Goal: Information Seeking & Learning: Learn about a topic

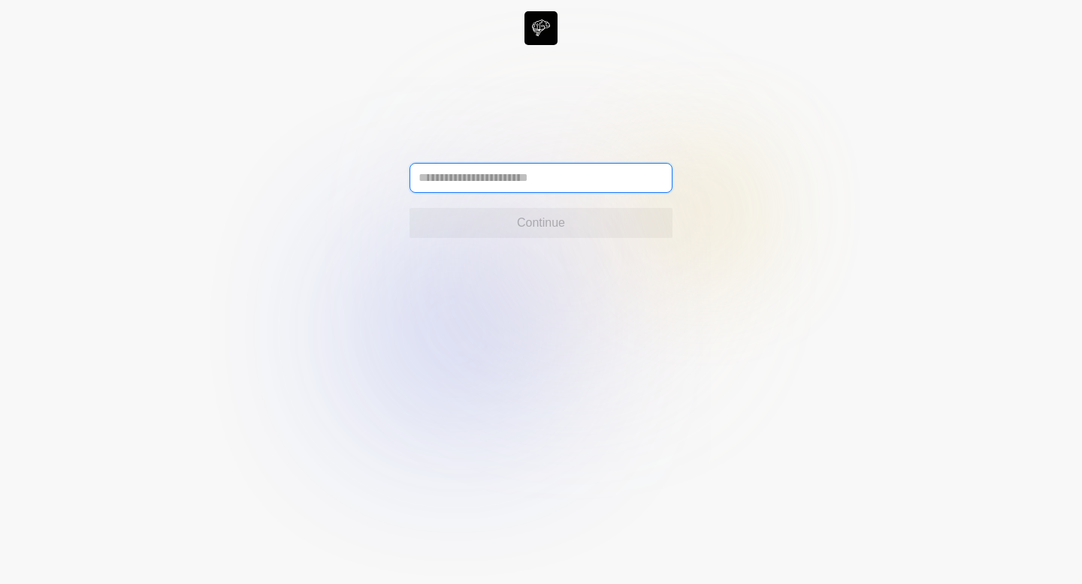
click at [594, 188] on input "text" at bounding box center [540, 178] width 263 height 30
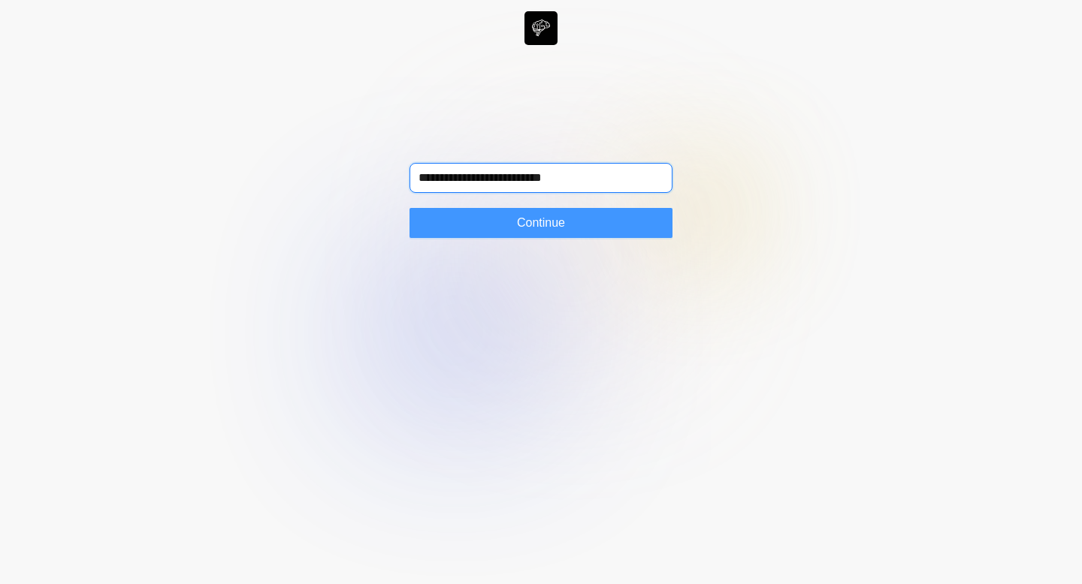
type input "**********"
click at [590, 234] on button "Continue" at bounding box center [540, 223] width 263 height 30
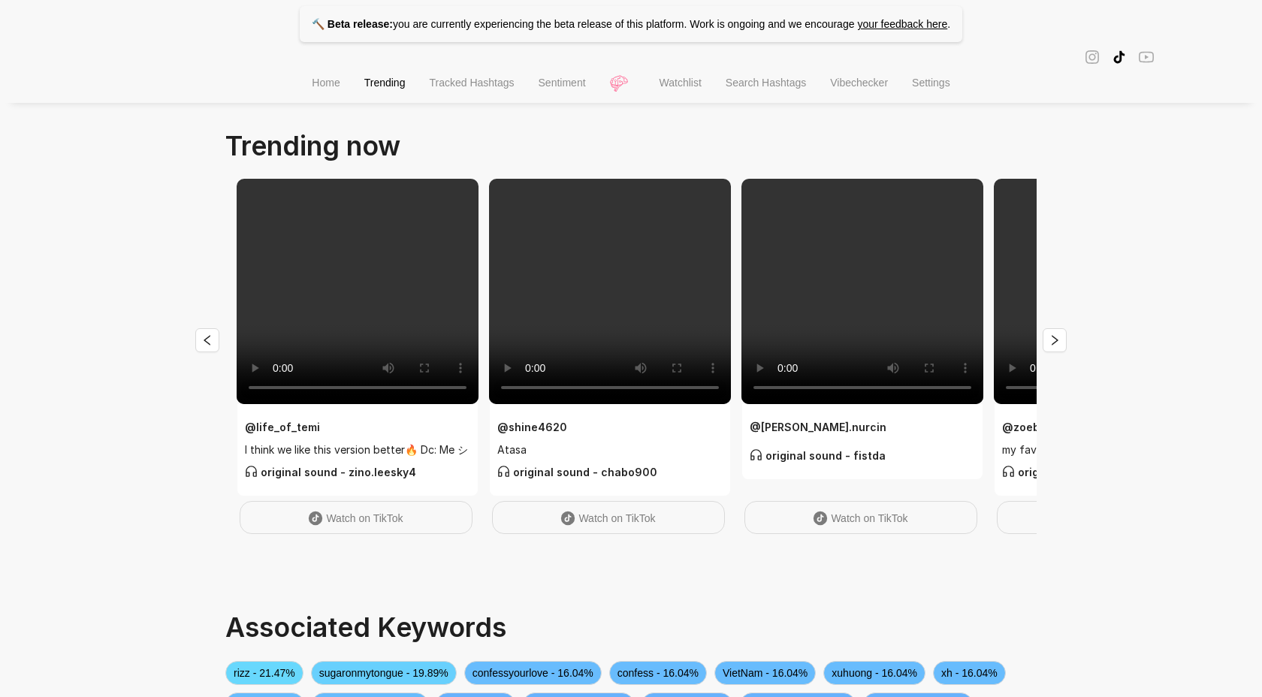
click at [525, 41] on p "🔨 Beta release: you are currently experiencing the beta release of this platfor…" at bounding box center [631, 24] width 663 height 36
click at [525, 26] on p "🔨 Beta release: you are currently experiencing the beta release of this platfor…" at bounding box center [631, 24] width 663 height 36
click at [786, 83] on span "Search Hashtags" at bounding box center [766, 83] width 80 height 12
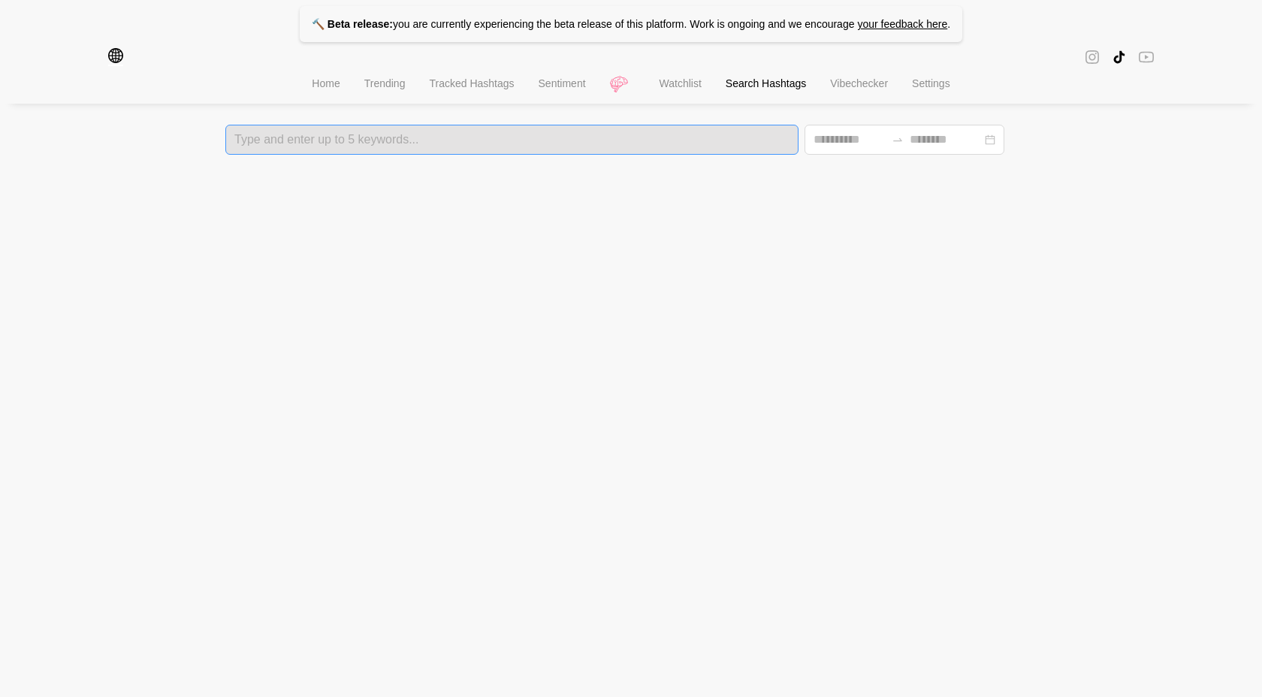
click at [582, 146] on div "Type and enter up to 5 keywords..." at bounding box center [511, 140] width 573 height 30
type input "*******"
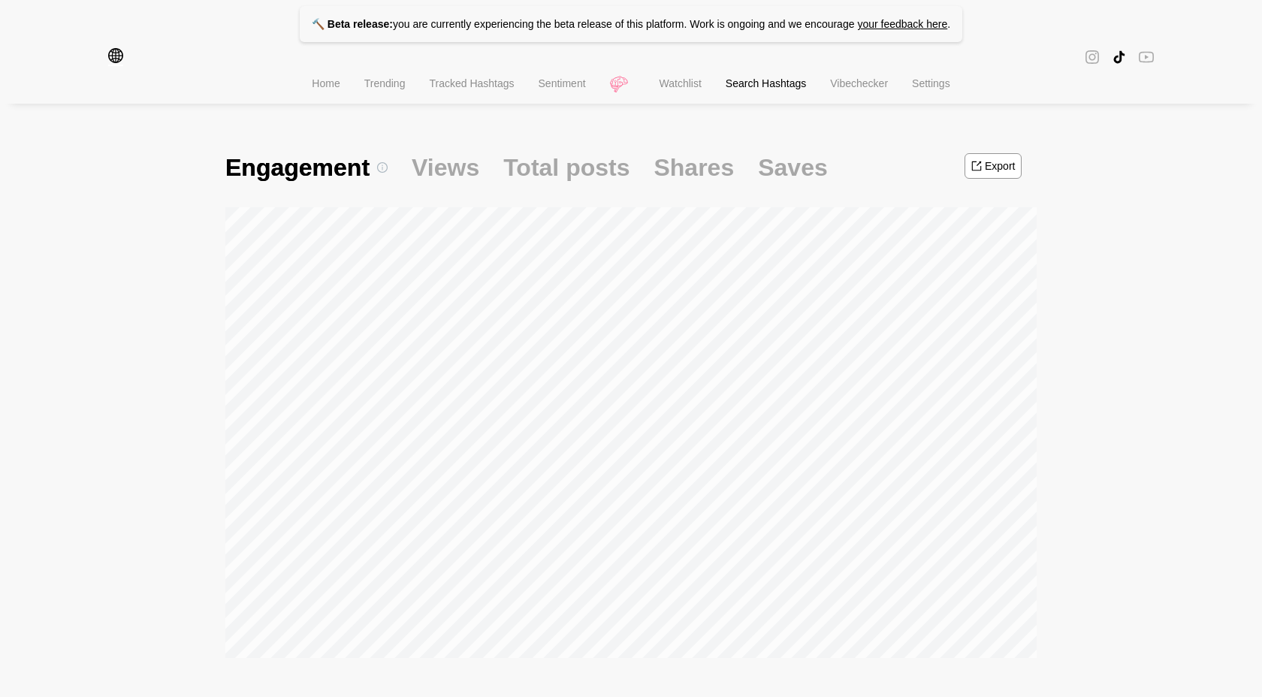
scroll to position [50, 0]
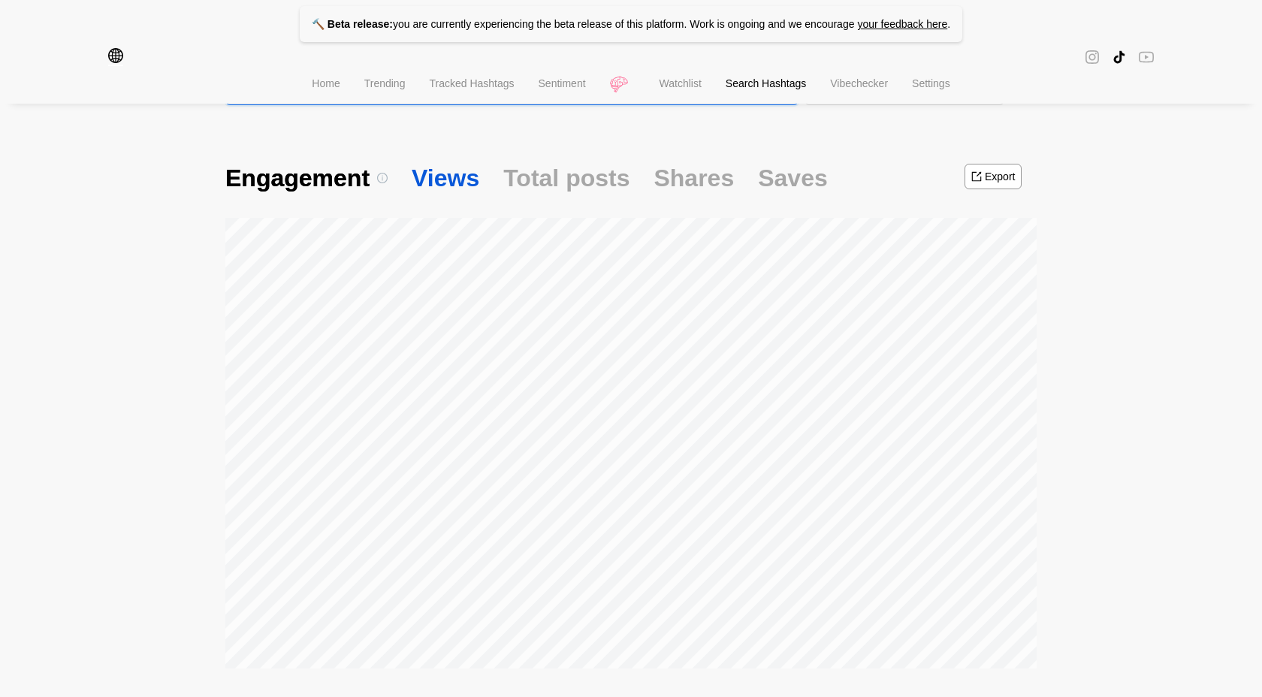
click at [461, 189] on span "Views" at bounding box center [446, 178] width 68 height 32
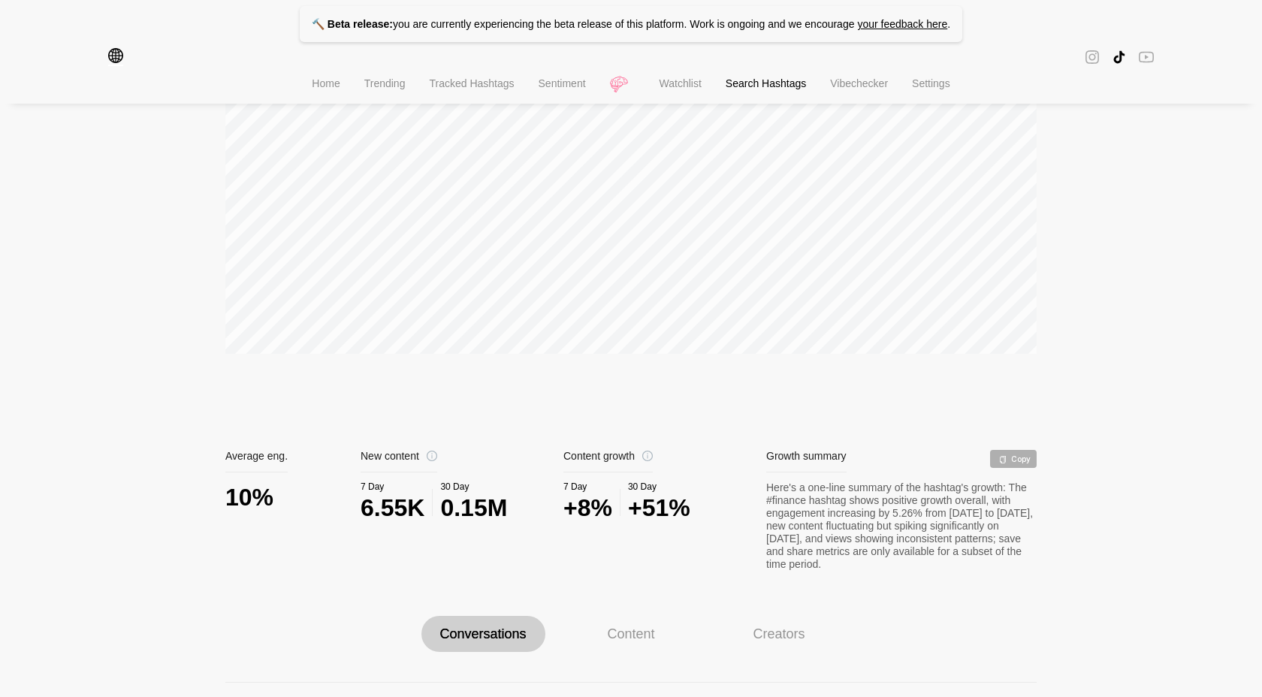
scroll to position [367, 0]
